Goal: Transaction & Acquisition: Purchase product/service

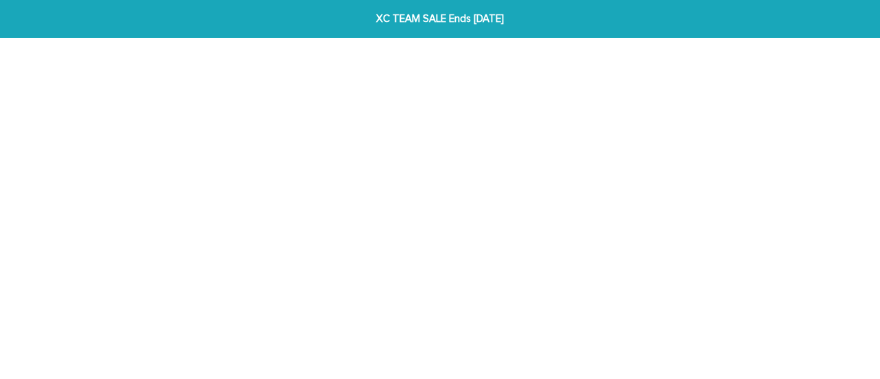
click at [344, 109] on html "XC TEAM SALE Ends [DATE] XC TEAM SALE Ends [DATE] SHOP BRACELETS TEXT Inspirati…" at bounding box center [440, 54] width 880 height 109
click at [326, 109] on html "XC TEAM SALE Ends [DATE] XC TEAM SALE Ends [DATE] SHOP BRACELETS TEXT Inspirati…" at bounding box center [440, 54] width 880 height 109
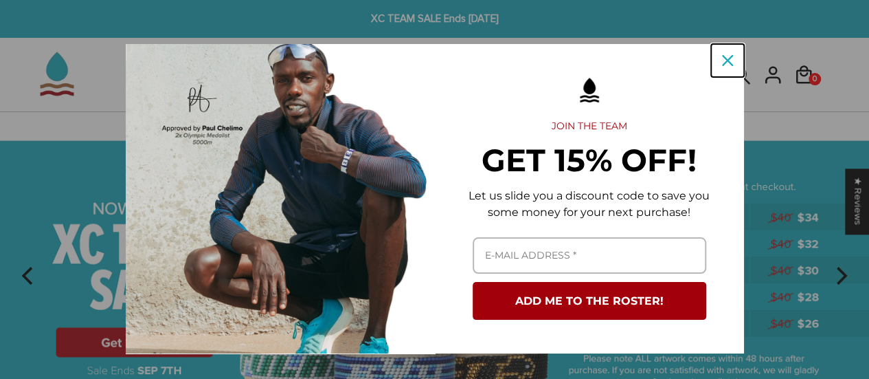
click at [723, 63] on icon "close icon" at bounding box center [727, 60] width 11 height 11
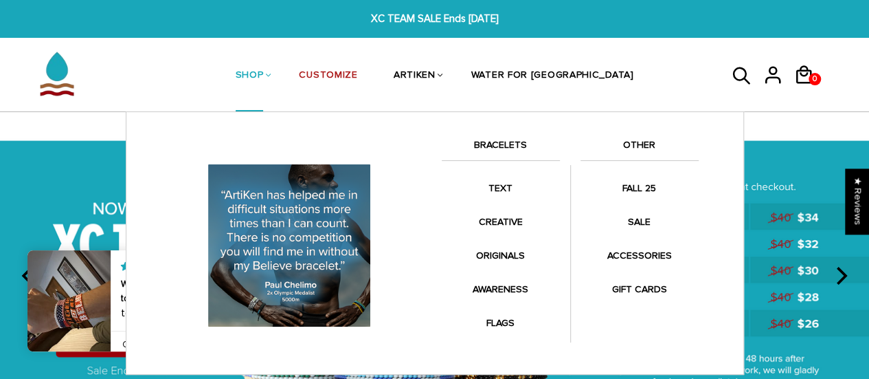
click at [515, 140] on link "BRACELETS" at bounding box center [501, 148] width 118 height 23
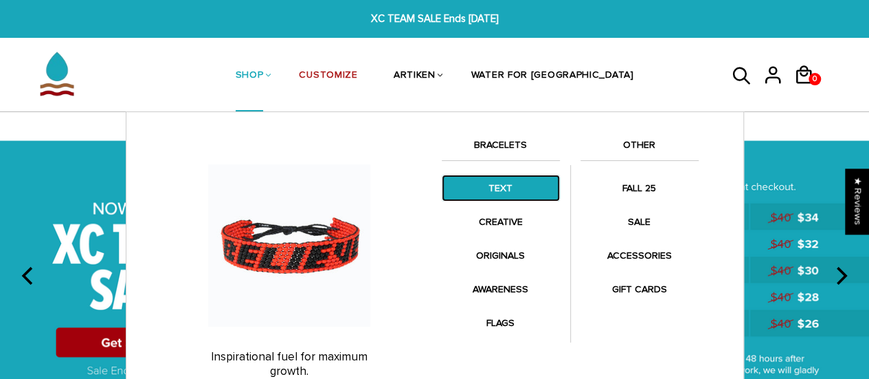
click at [500, 190] on link "TEXT" at bounding box center [501, 188] width 118 height 27
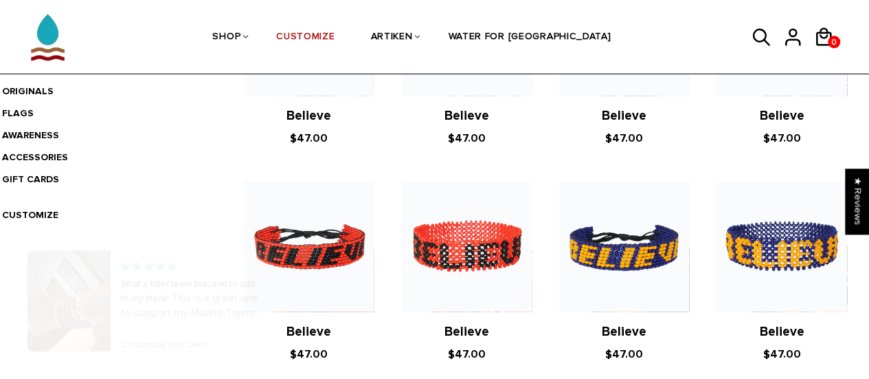
scroll to position [414, 0]
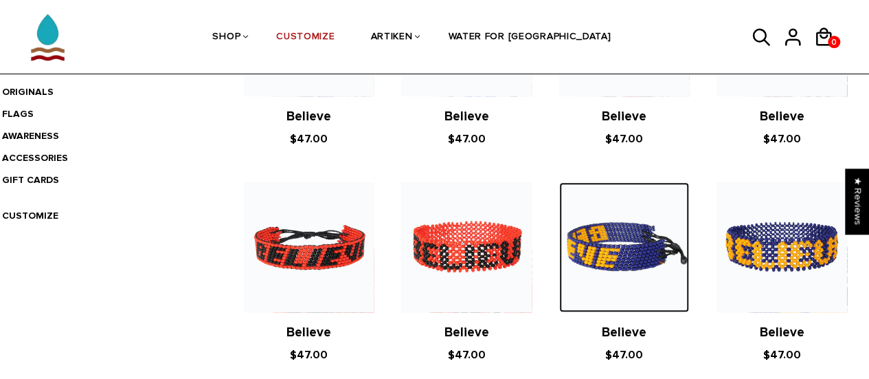
click at [613, 258] on img at bounding box center [624, 247] width 130 height 130
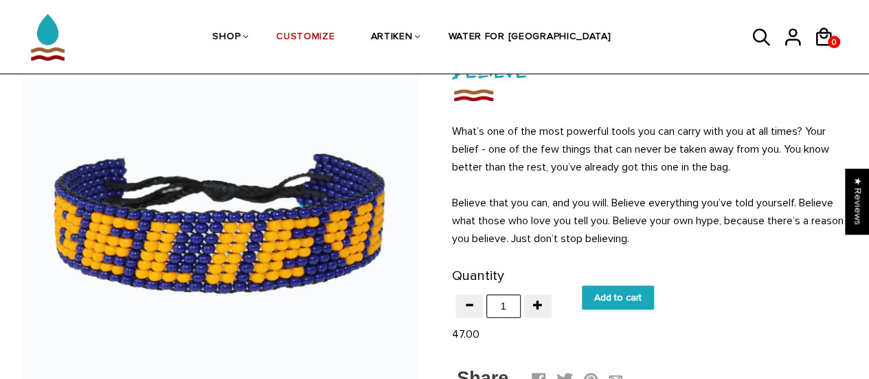
scroll to position [117, 0]
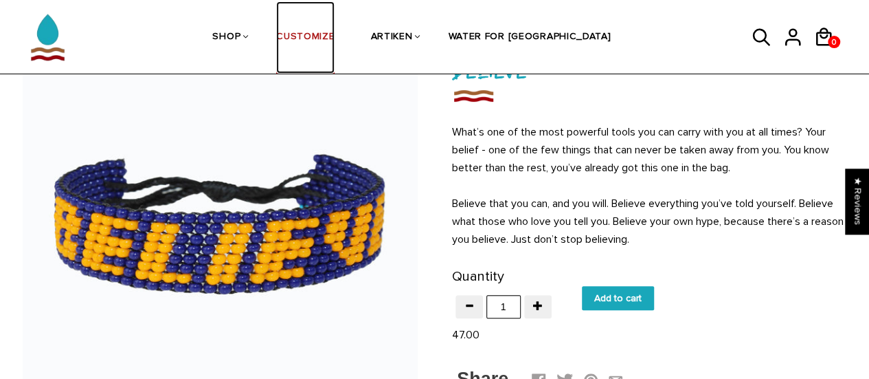
click at [335, 34] on link "CUSTOMIZE" at bounding box center [305, 37] width 58 height 73
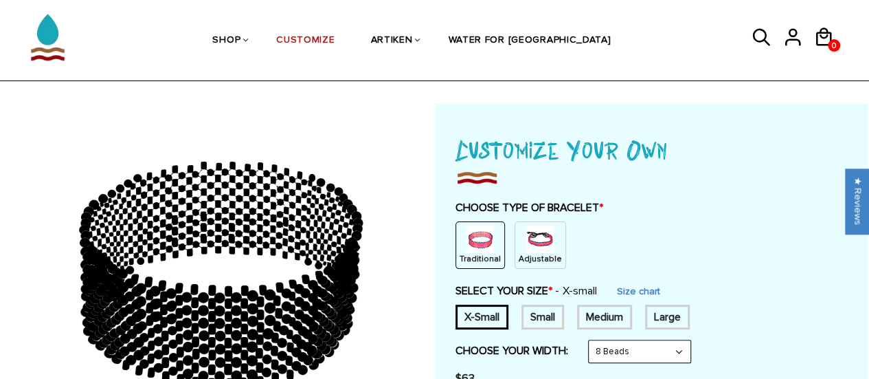
scroll to position [45, 0]
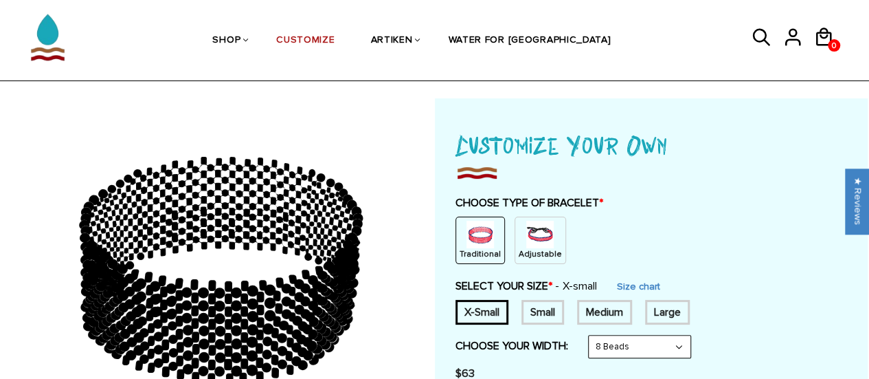
click at [530, 239] on img at bounding box center [539, 234] width 27 height 27
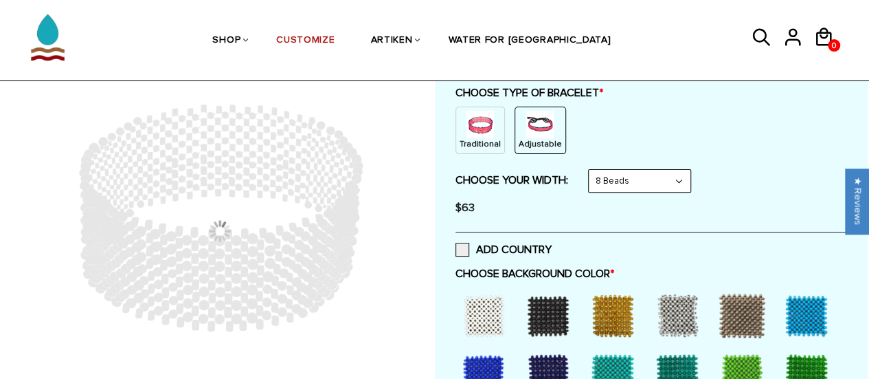
scroll to position [181, 0]
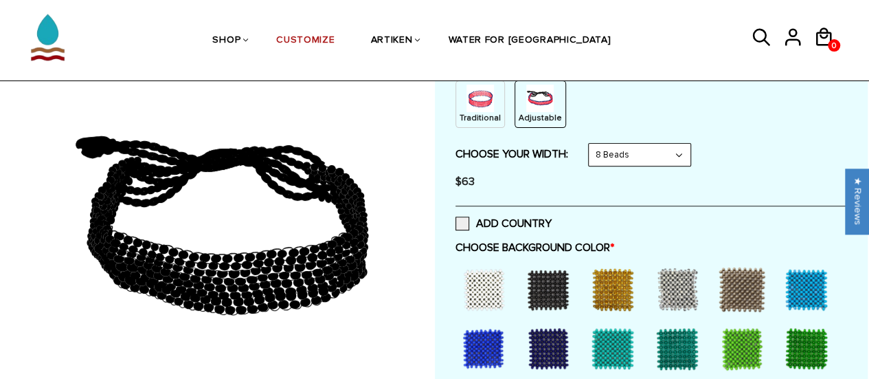
click at [627, 156] on select "8 Beads 6 Beads 10 Beads" at bounding box center [640, 155] width 102 height 22
click at [591, 144] on select "8 Beads 6 Beads 10 Beads" at bounding box center [640, 155] width 102 height 22
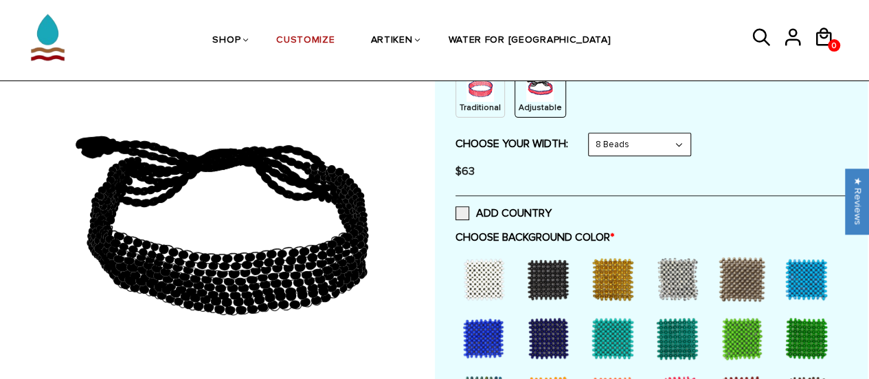
scroll to position [254, 0]
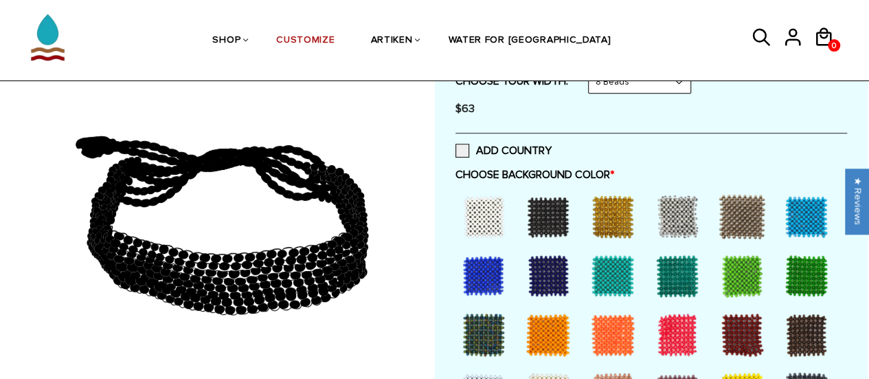
click at [553, 215] on div at bounding box center [548, 216] width 55 height 55
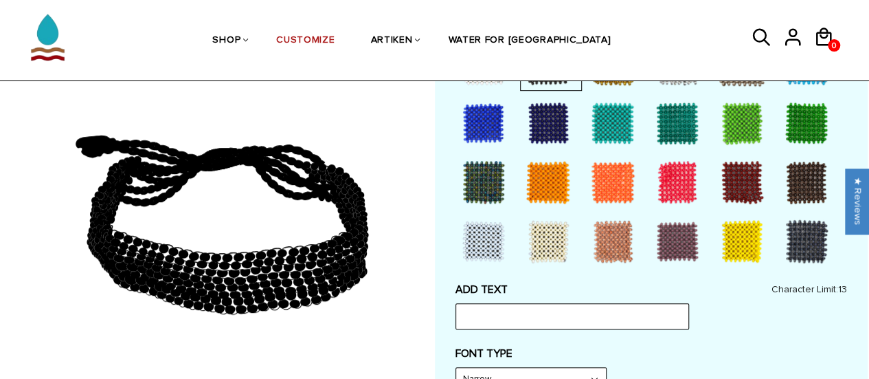
scroll to position [413, 0]
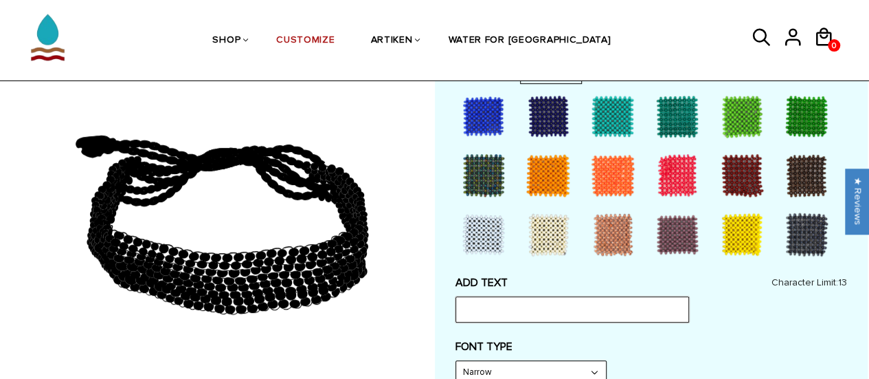
click at [496, 303] on input "text" at bounding box center [573, 309] width 234 height 26
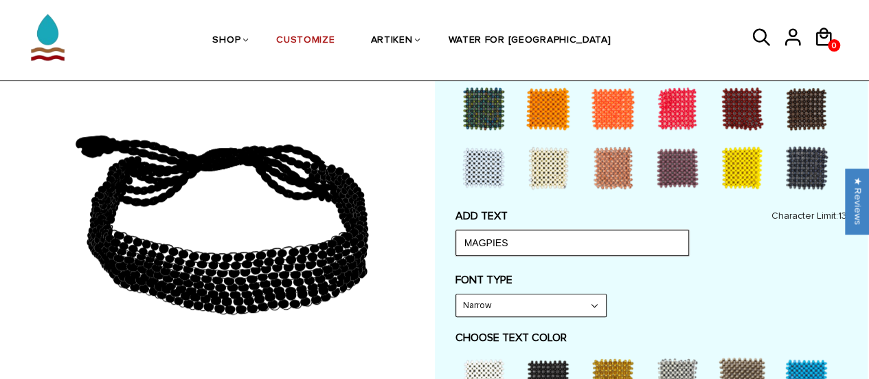
type input "MAGPIES"
click at [478, 295] on select "Narrow Bold" at bounding box center [531, 305] width 150 height 22
select select "Bold"
click at [456, 294] on select "Narrow Bold" at bounding box center [531, 305] width 150 height 22
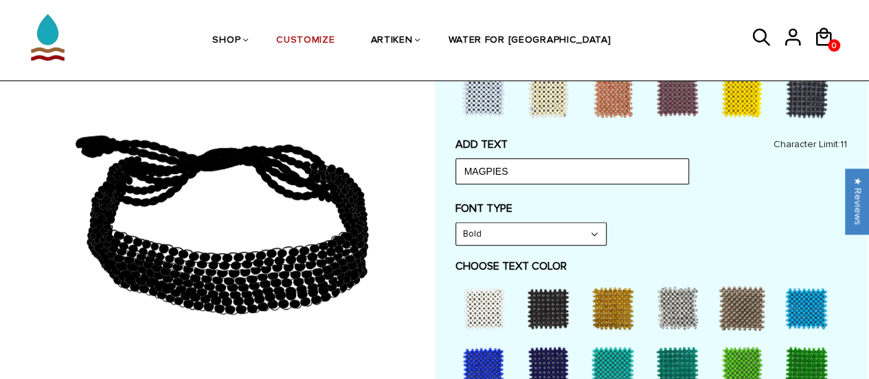
scroll to position [552, 0]
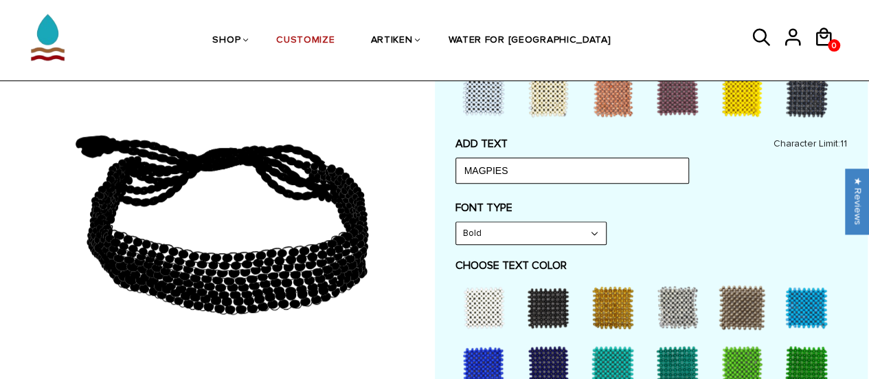
click at [482, 307] on div at bounding box center [483, 307] width 55 height 55
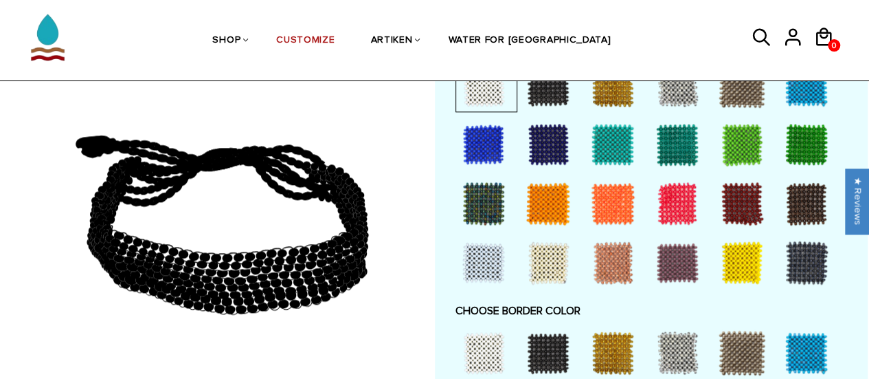
scroll to position [790, 0]
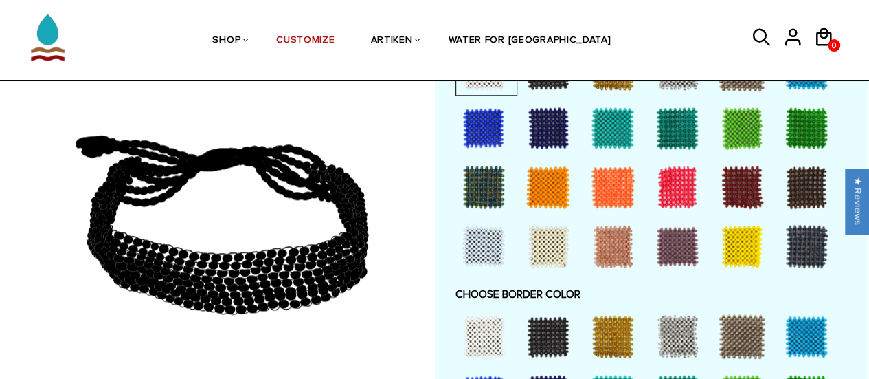
click at [550, 331] on div at bounding box center [548, 336] width 55 height 55
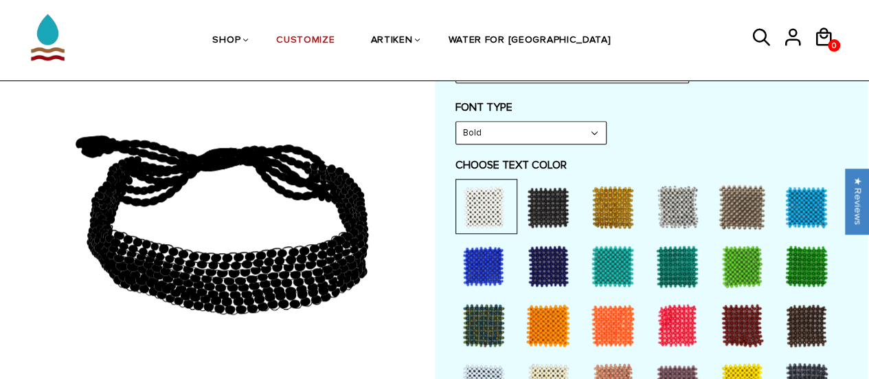
scroll to position [796, 0]
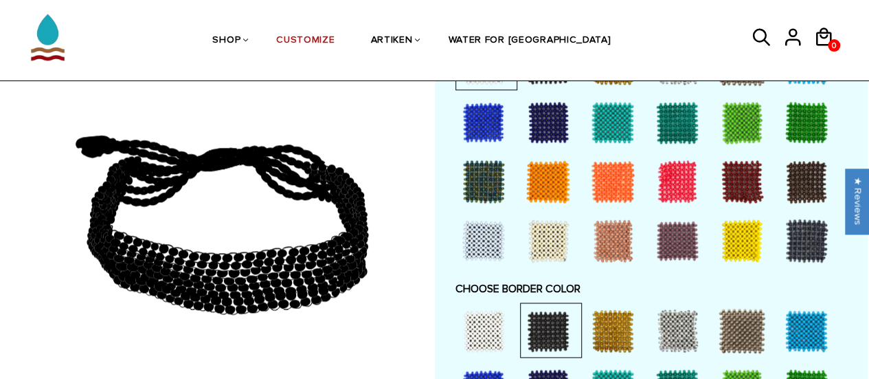
click at [474, 240] on div at bounding box center [483, 240] width 55 height 55
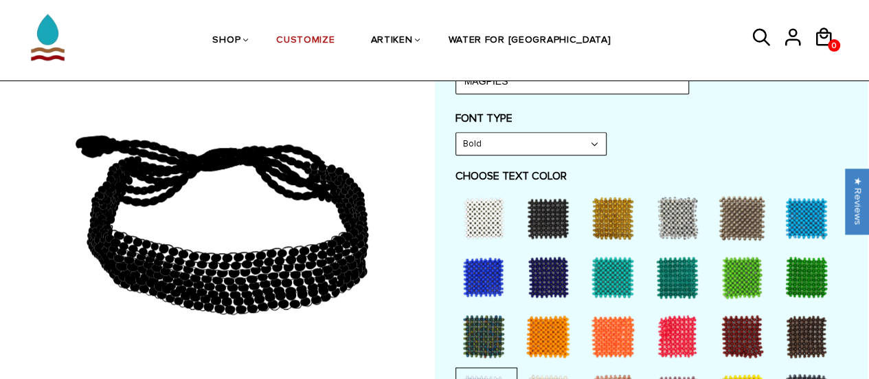
scroll to position [623, 0]
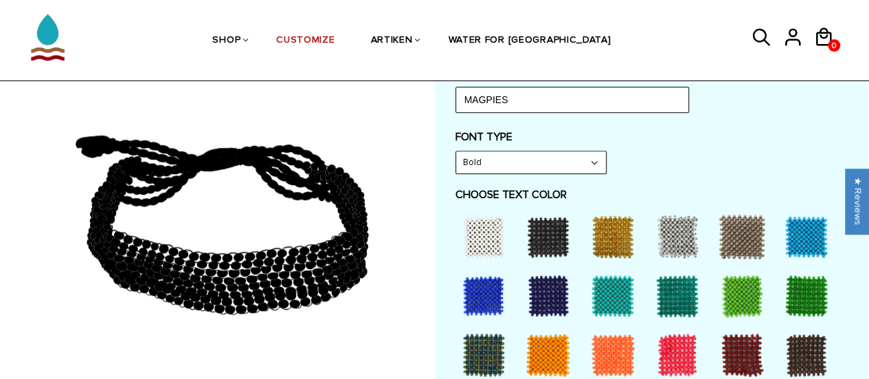
click at [485, 230] on div at bounding box center [483, 236] width 55 height 55
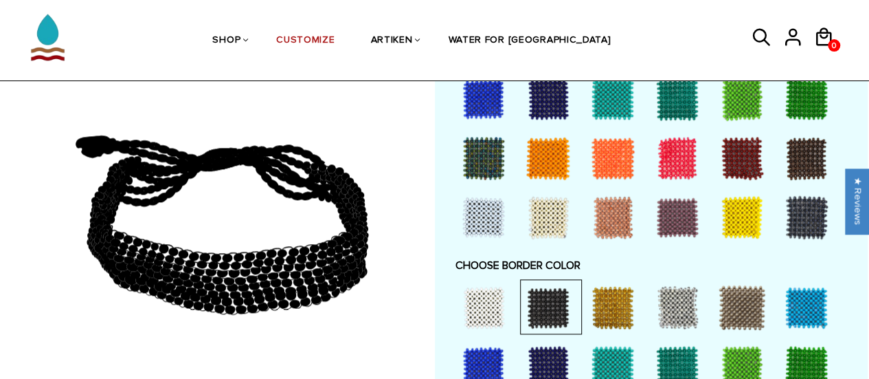
scroll to position [823, 0]
